Goal: Task Accomplishment & Management: Manage account settings

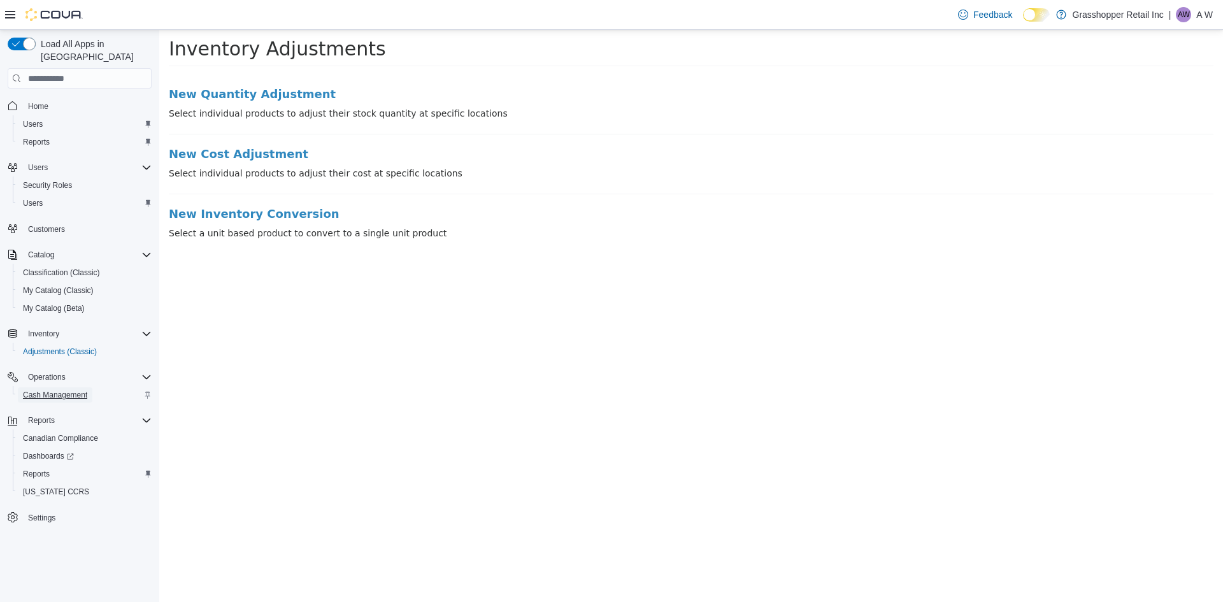
click at [77, 390] on span "Cash Management" at bounding box center [55, 395] width 64 height 10
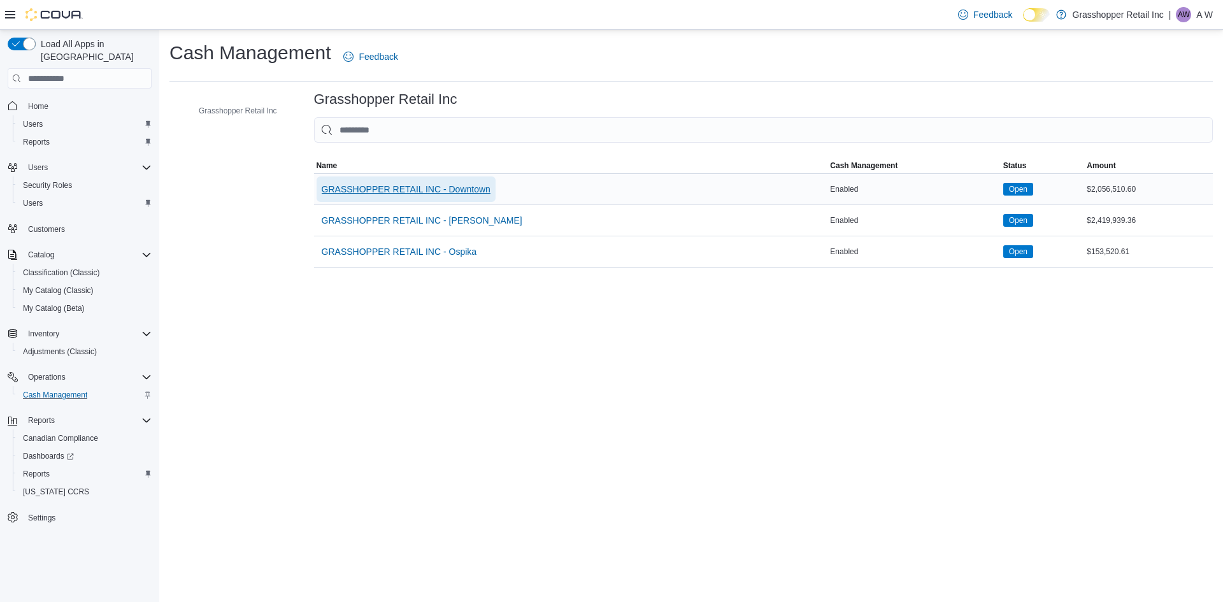
click at [413, 186] on span "GRASSHOPPER RETAIL INC - Downtown" at bounding box center [406, 189] width 169 height 13
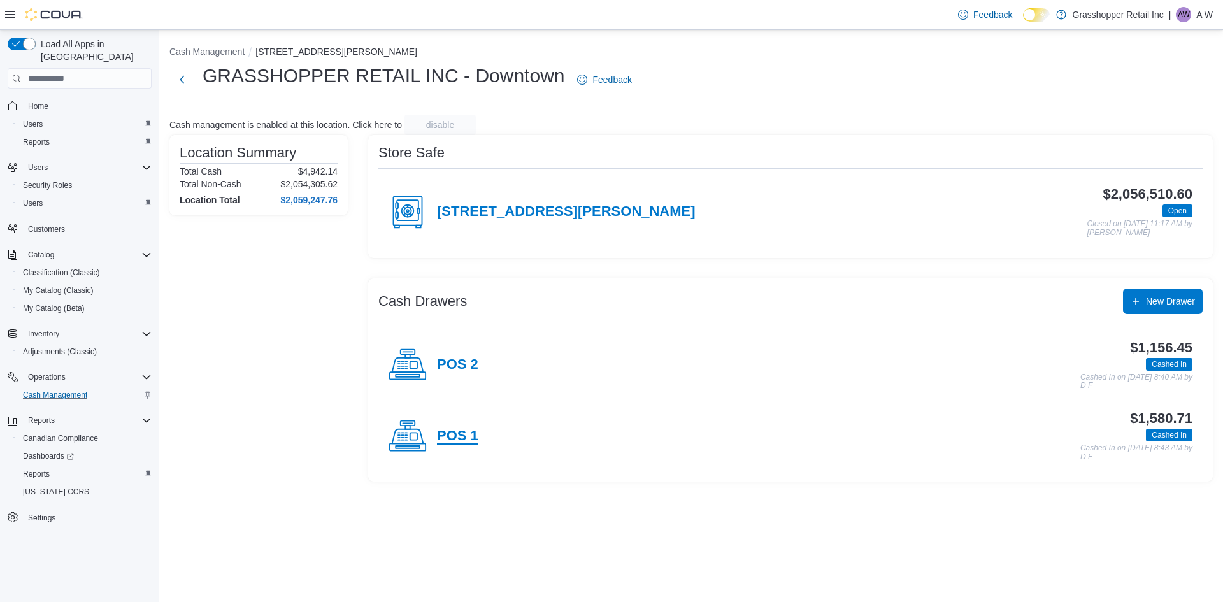
click at [451, 434] on h4 "POS 1" at bounding box center [457, 436] width 41 height 17
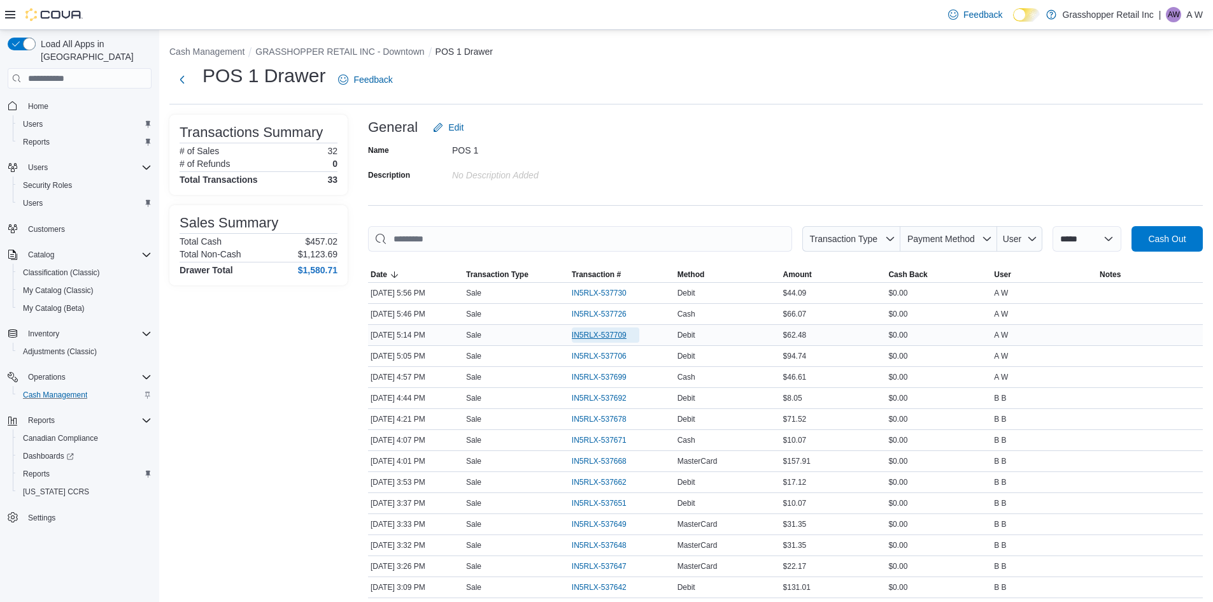
click at [595, 333] on span "IN5RLX-537709" at bounding box center [599, 335] width 55 height 10
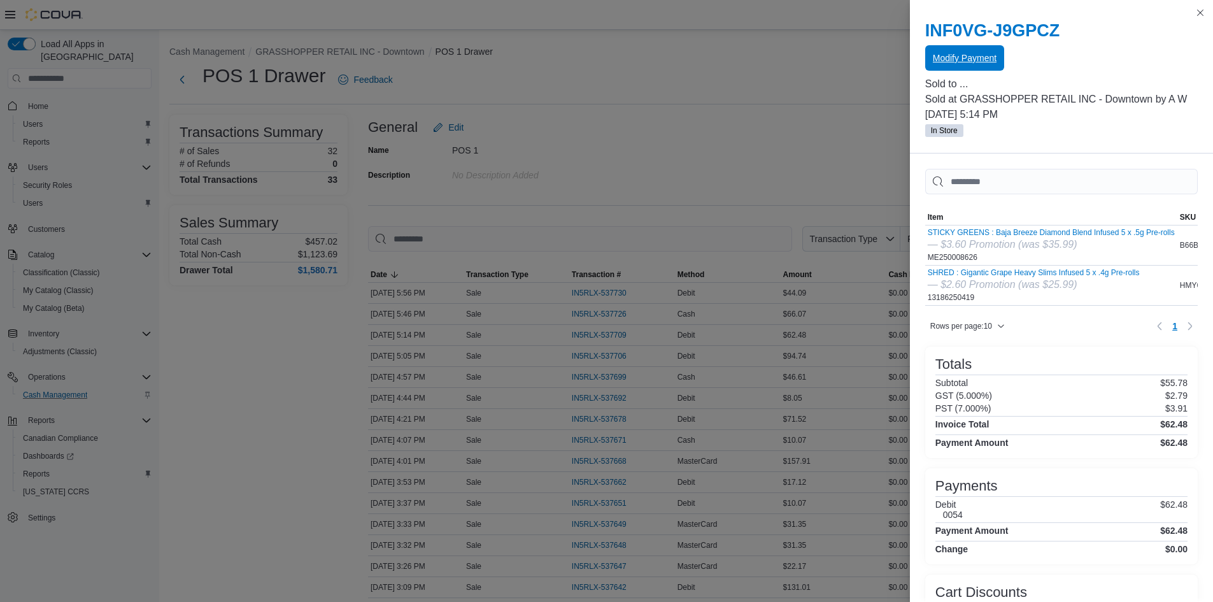
click at [965, 57] on span "Modify Payment" at bounding box center [965, 58] width 64 height 13
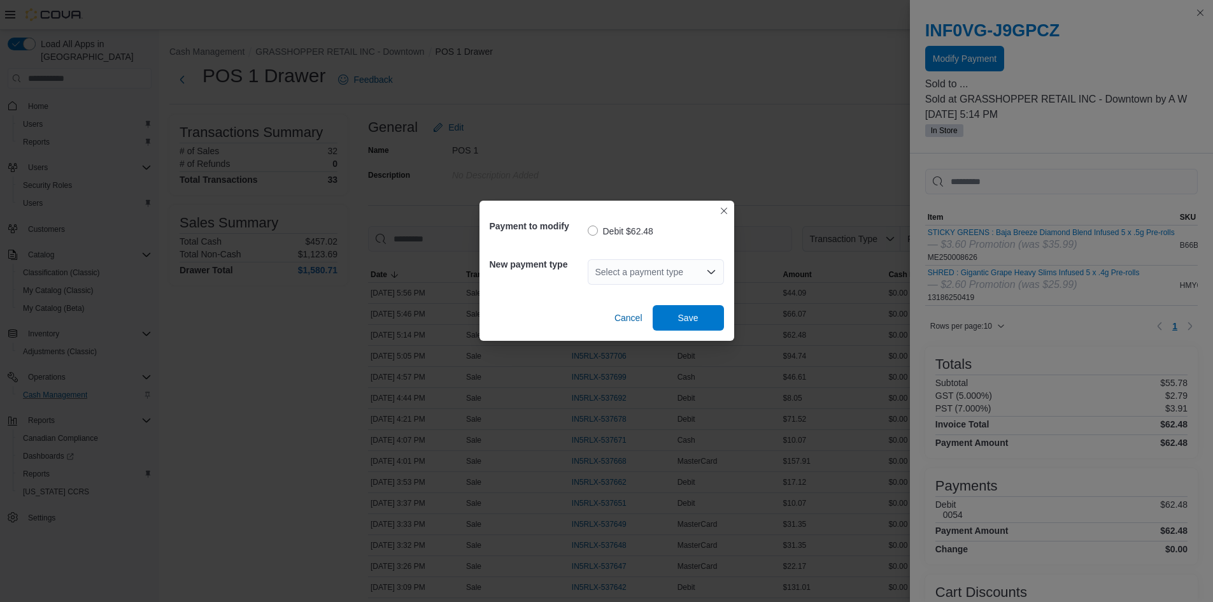
click at [629, 274] on div "Select a payment type" at bounding box center [656, 271] width 136 height 25
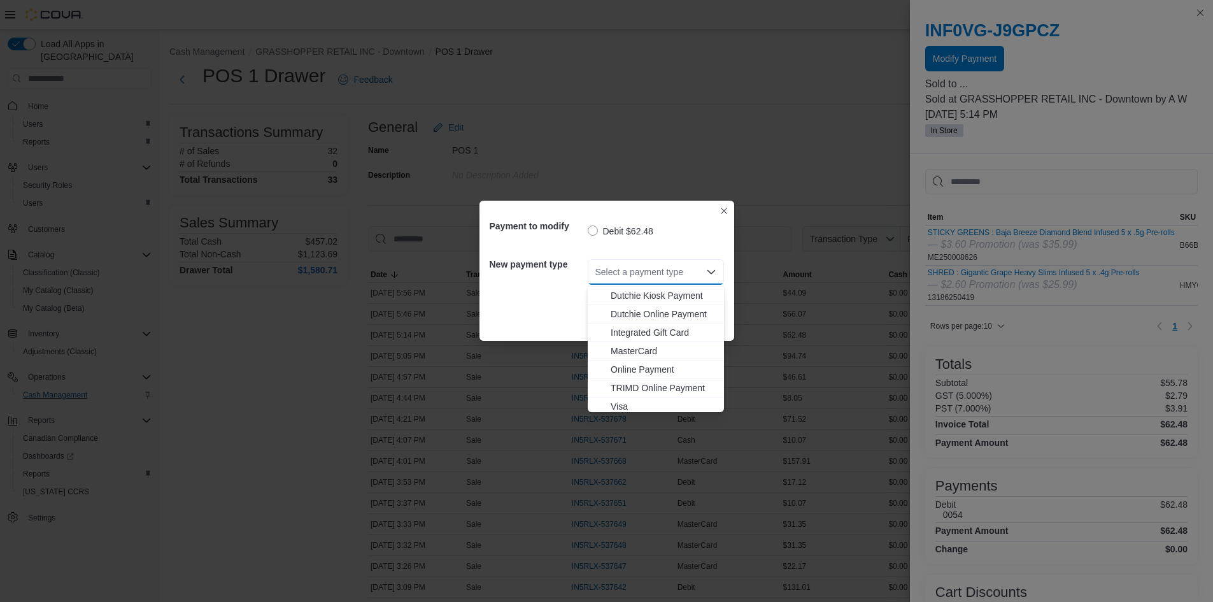
scroll to position [94, 0]
drag, startPoint x: 652, startPoint y: 342, endPoint x: 670, endPoint y: 330, distance: 22.1
click at [653, 342] on span "MasterCard" at bounding box center [664, 347] width 106 height 13
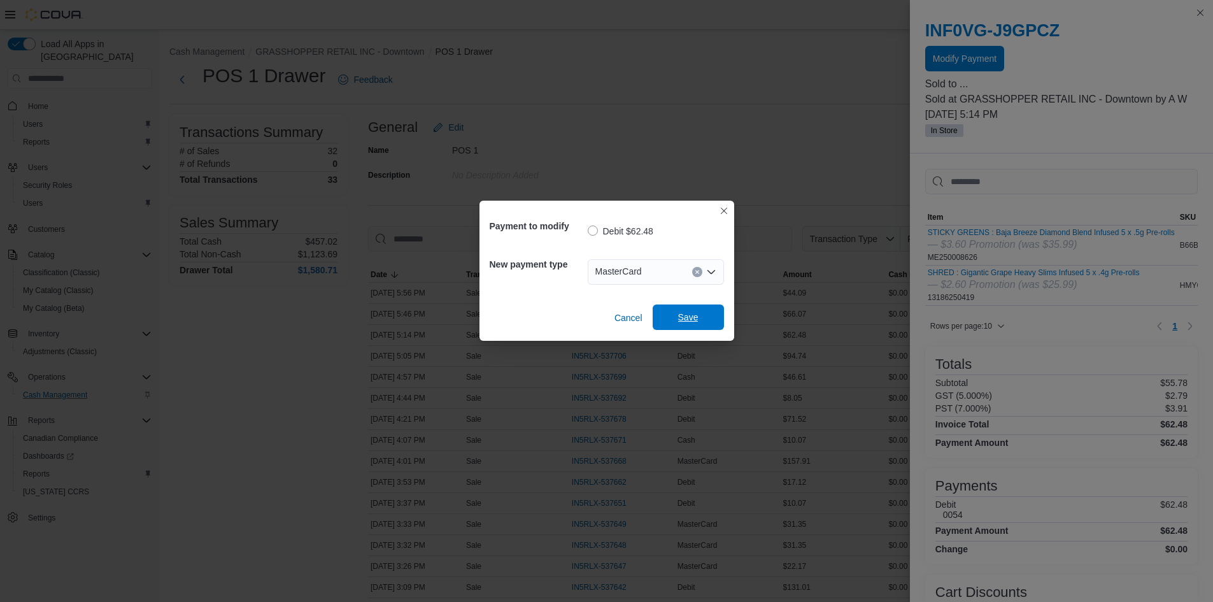
click at [692, 310] on span "Save" at bounding box center [688, 316] width 56 height 25
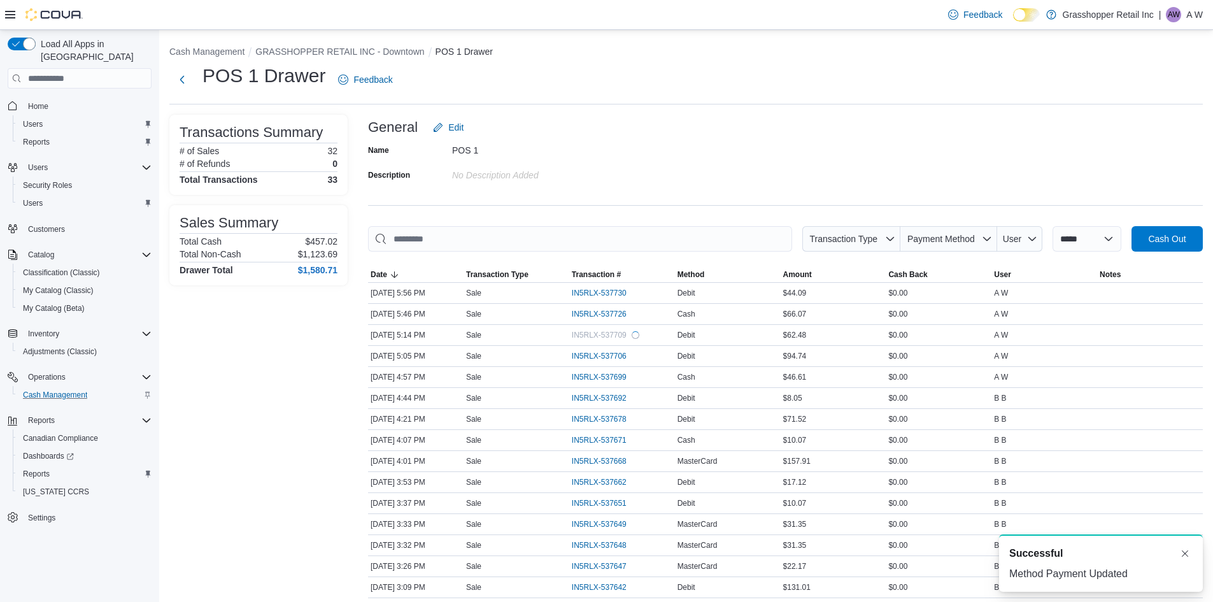
scroll to position [0, 0]
